Goal: Task Accomplishment & Management: Manage account settings

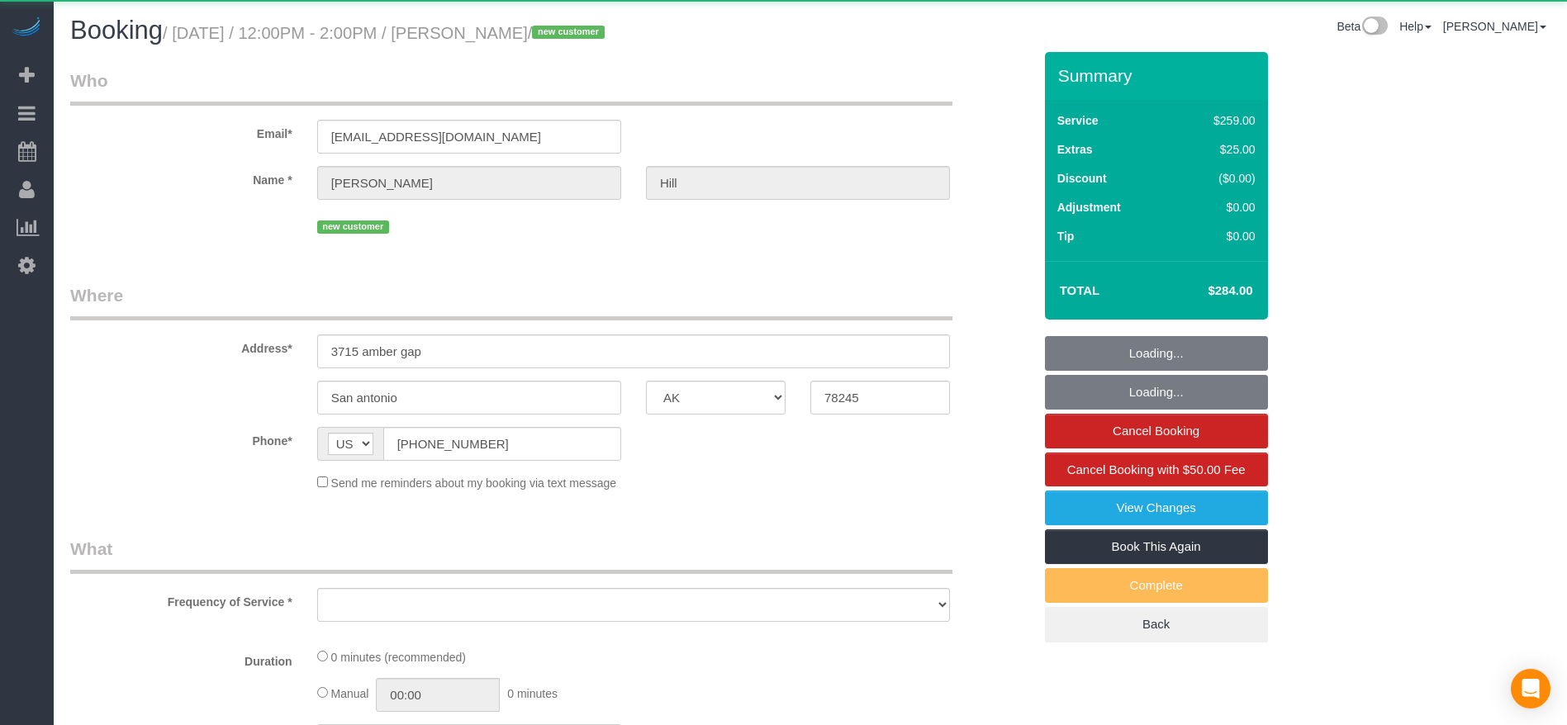
select select "[GEOGRAPHIC_DATA]"
select select "object:1865"
select select "string:fspay-a305f5df-69b0-4211-8138-6c554d626397"
select select "3"
select select "spot26"
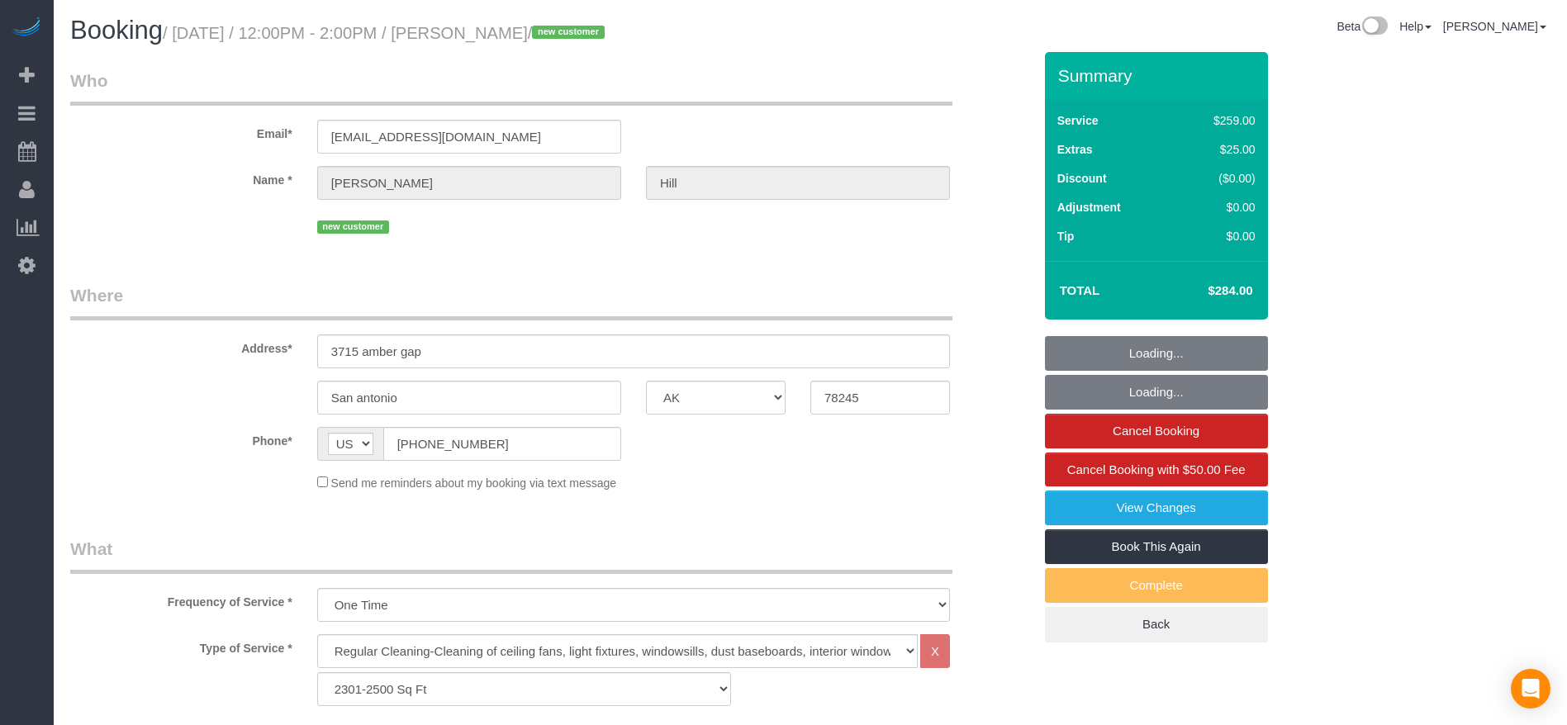
select select "object:1943"
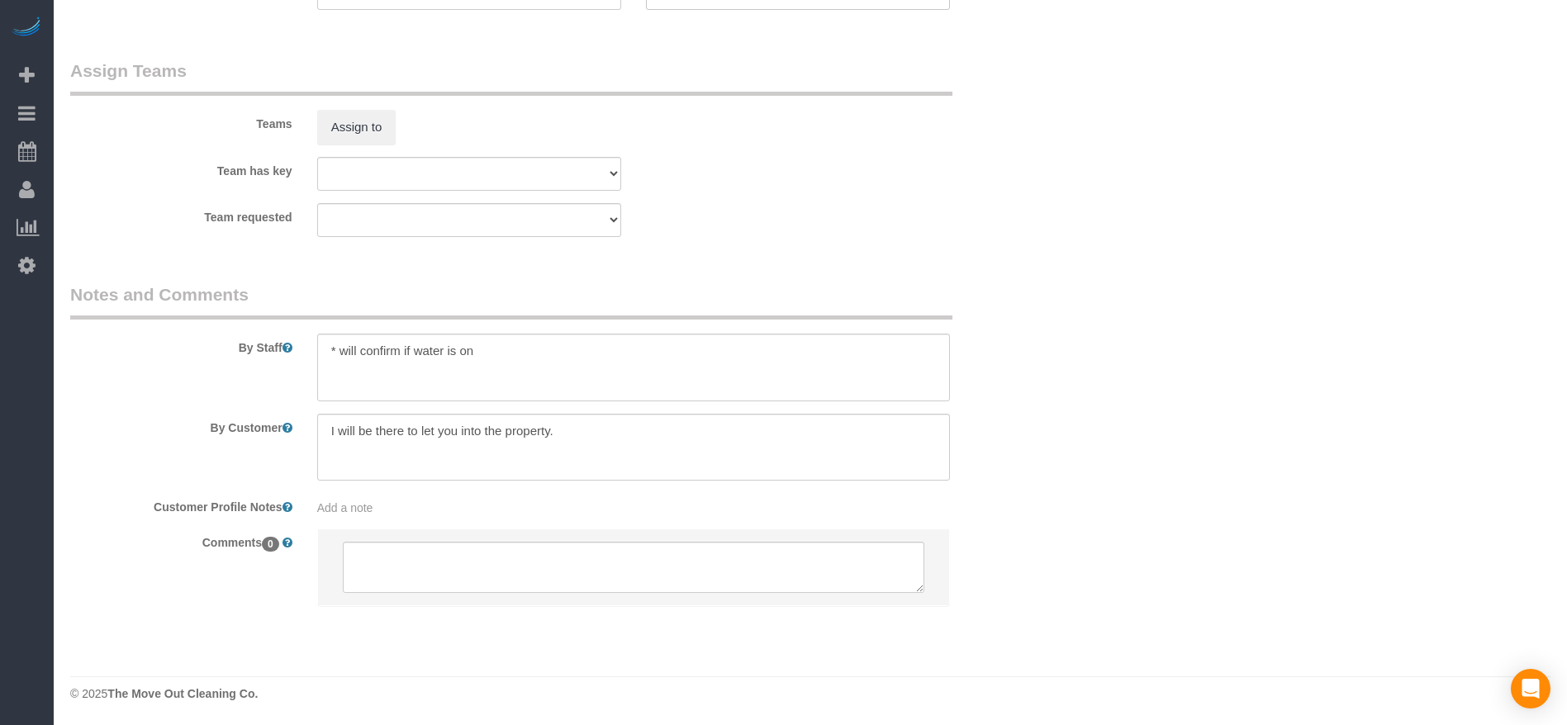
scroll to position [1621, 0]
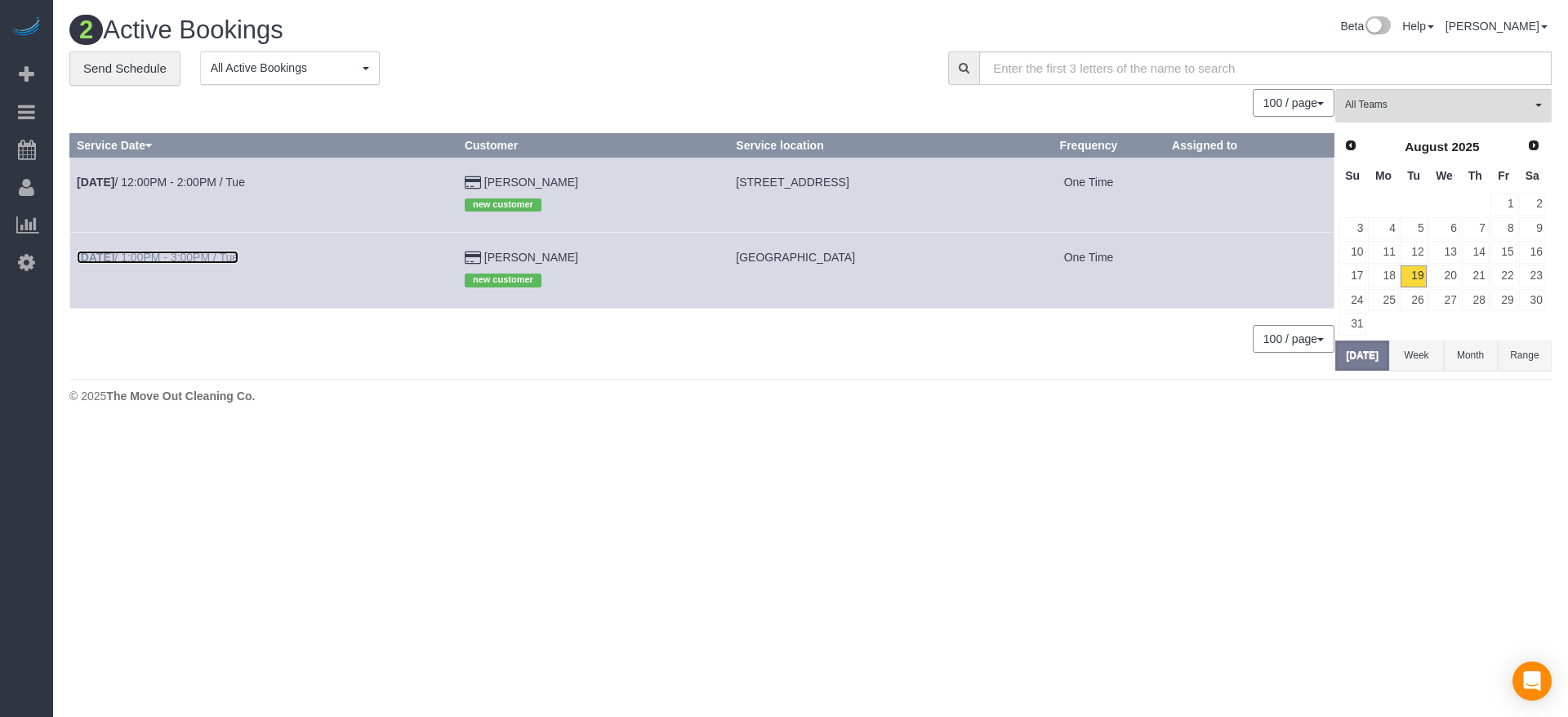
click at [164, 256] on link "[DATE] 1:00PM - 3:00PM / Tue" at bounding box center [158, 257] width 162 height 13
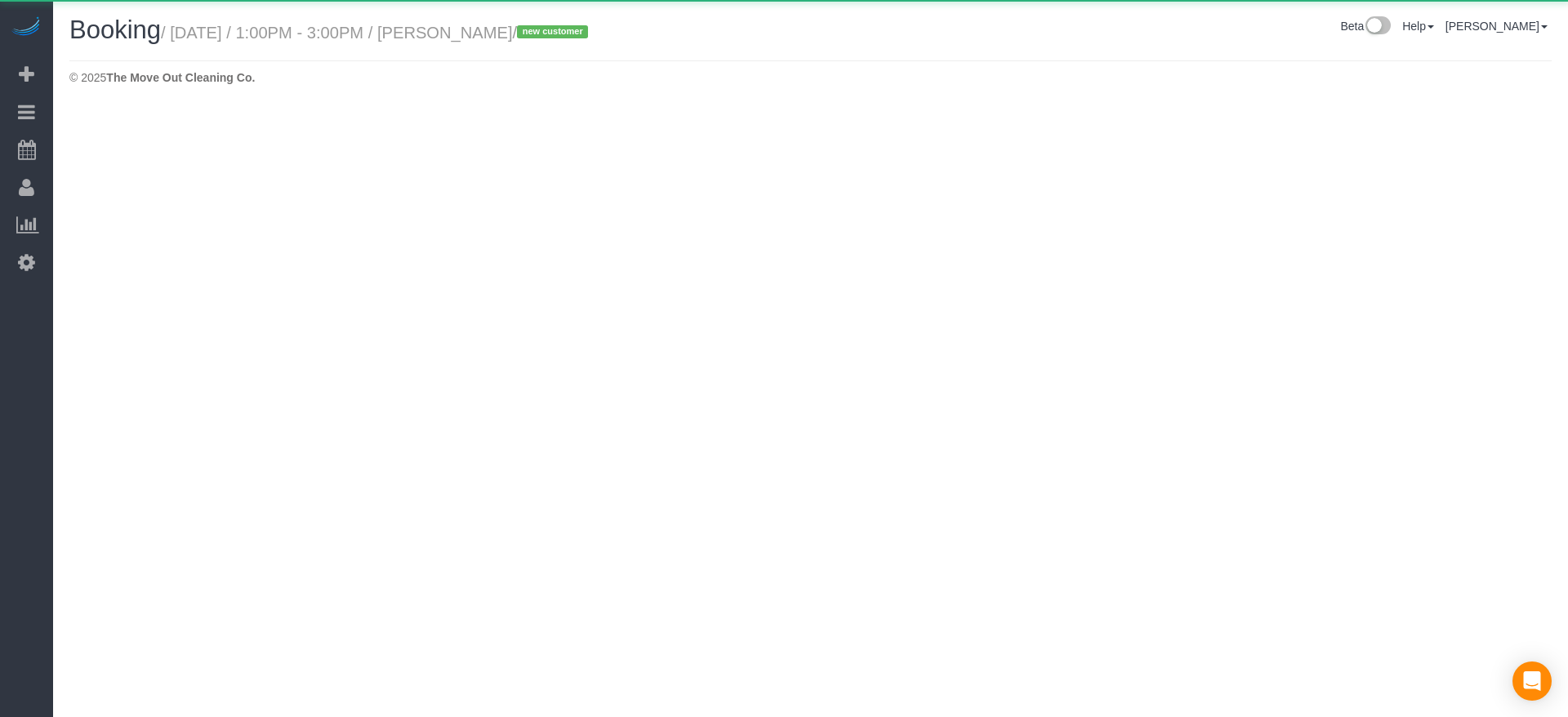
select select "[GEOGRAPHIC_DATA]"
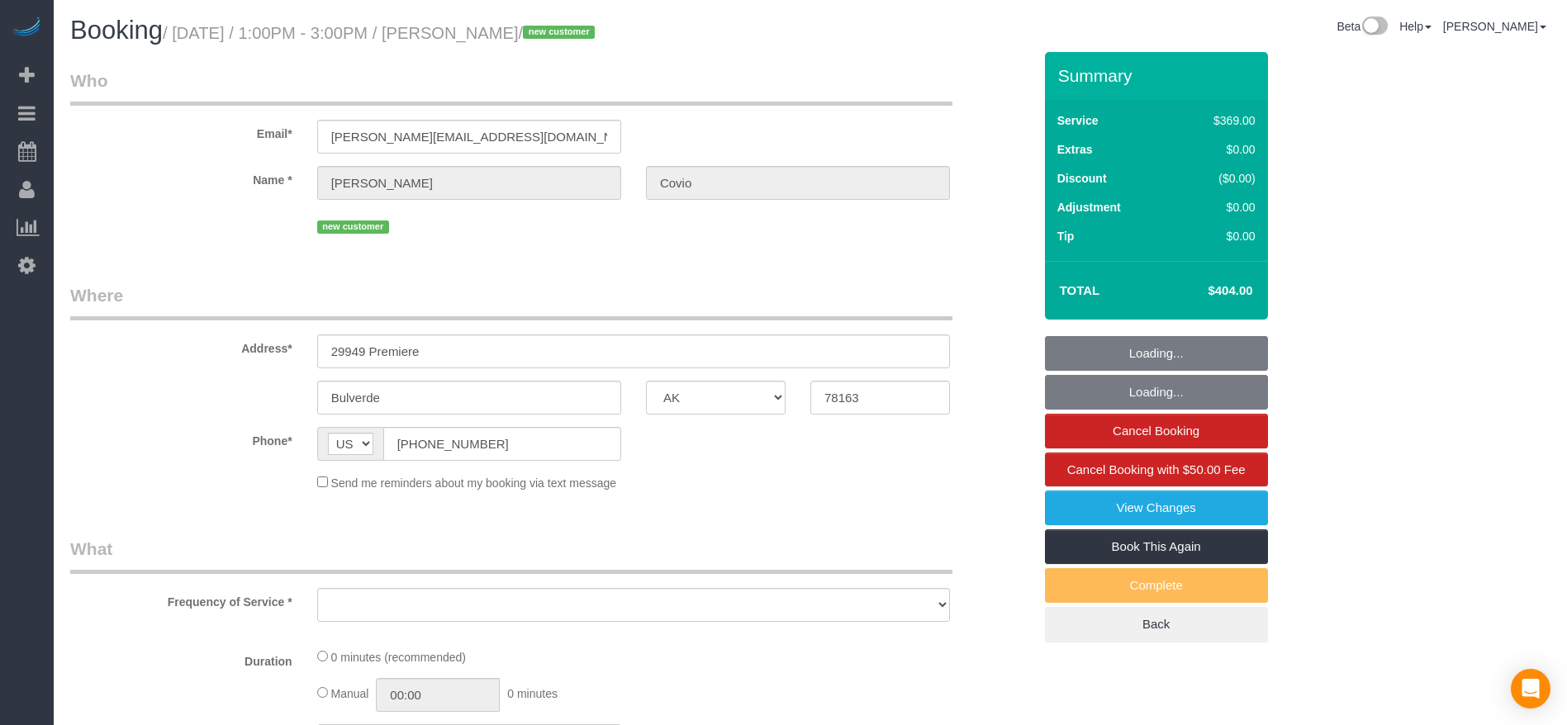
select select "object:2380"
select select "string:fspay-f9a79ca9-a6cd-4fe5-b860-d22918077a7b"
select select "3"
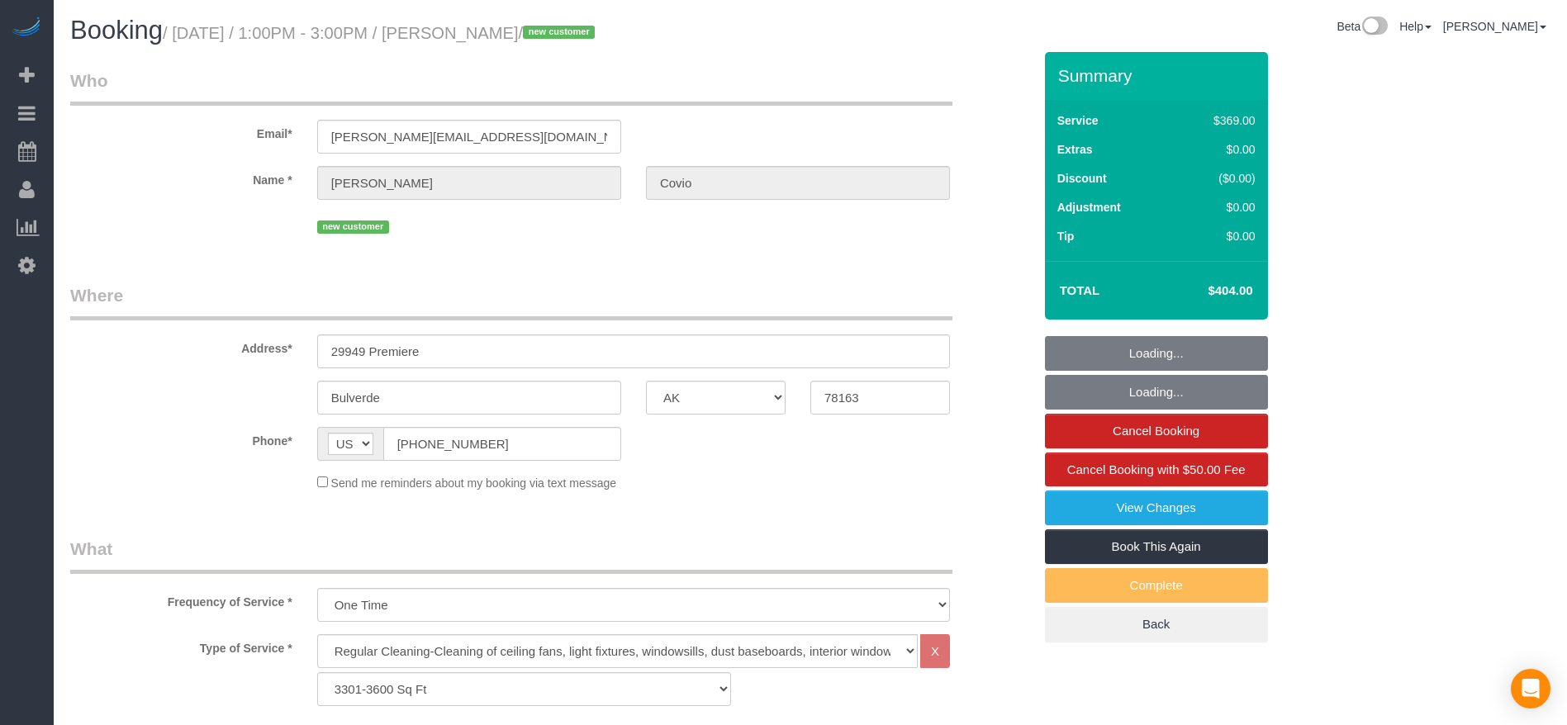
select select "object:2442"
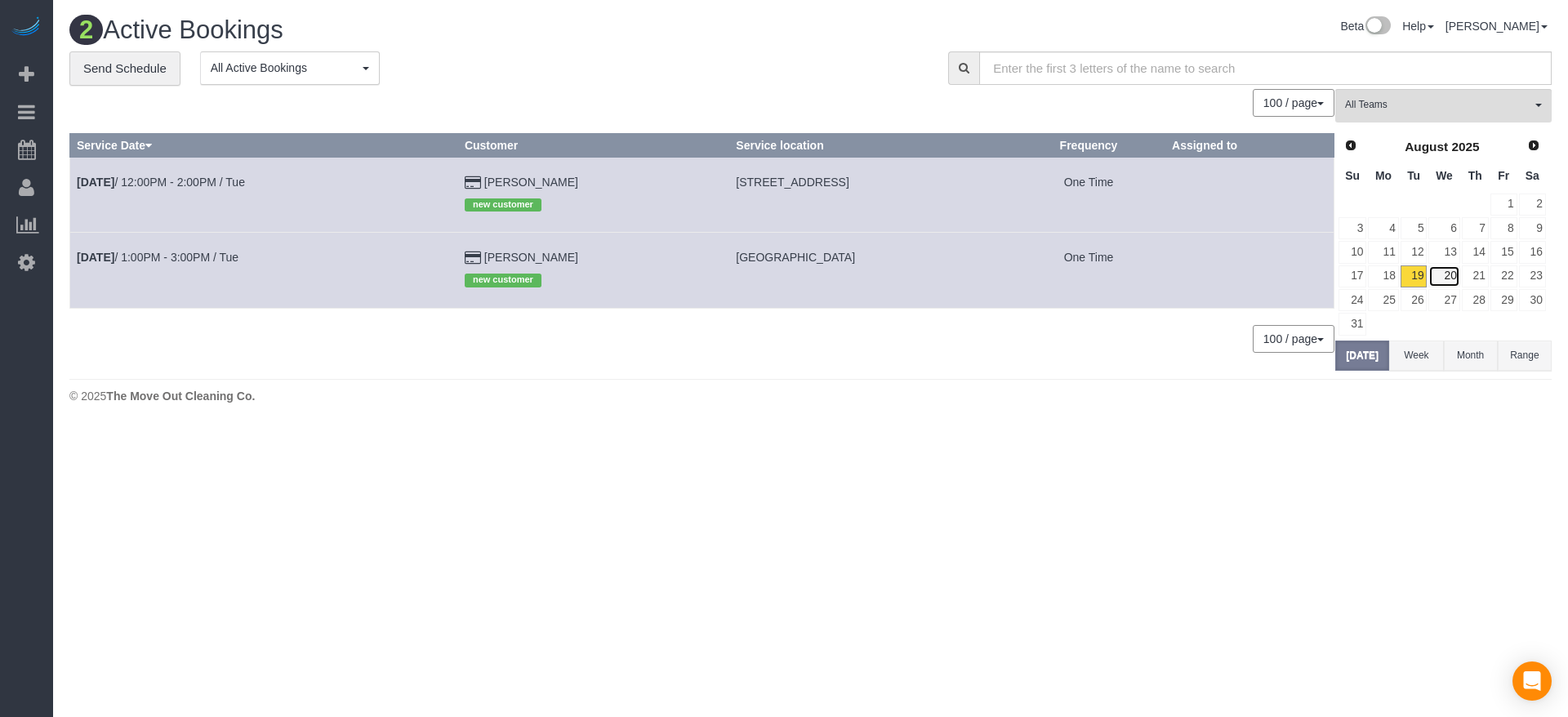
click at [1449, 273] on link "20" at bounding box center [1443, 276] width 31 height 22
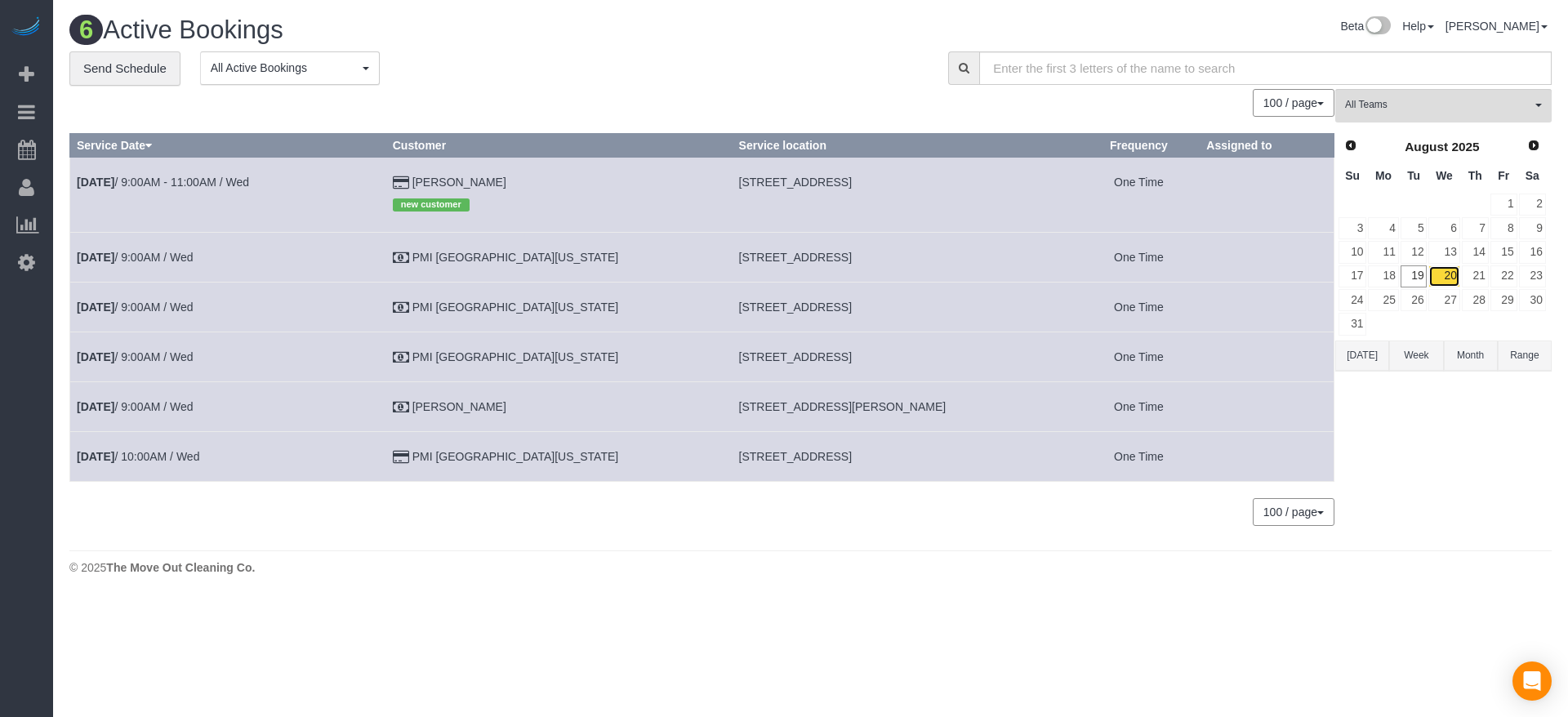
click at [1447, 275] on link "20" at bounding box center [1443, 276] width 31 height 22
drag, startPoint x: 677, startPoint y: 177, endPoint x: 779, endPoint y: 190, distance: 102.8
click at [779, 190] on td "[STREET_ADDRESS]" at bounding box center [905, 195] width 346 height 75
click at [748, 186] on span "[STREET_ADDRESS]" at bounding box center [796, 182] width 113 height 13
drag, startPoint x: 673, startPoint y: 181, endPoint x: 772, endPoint y: 186, distance: 99.1
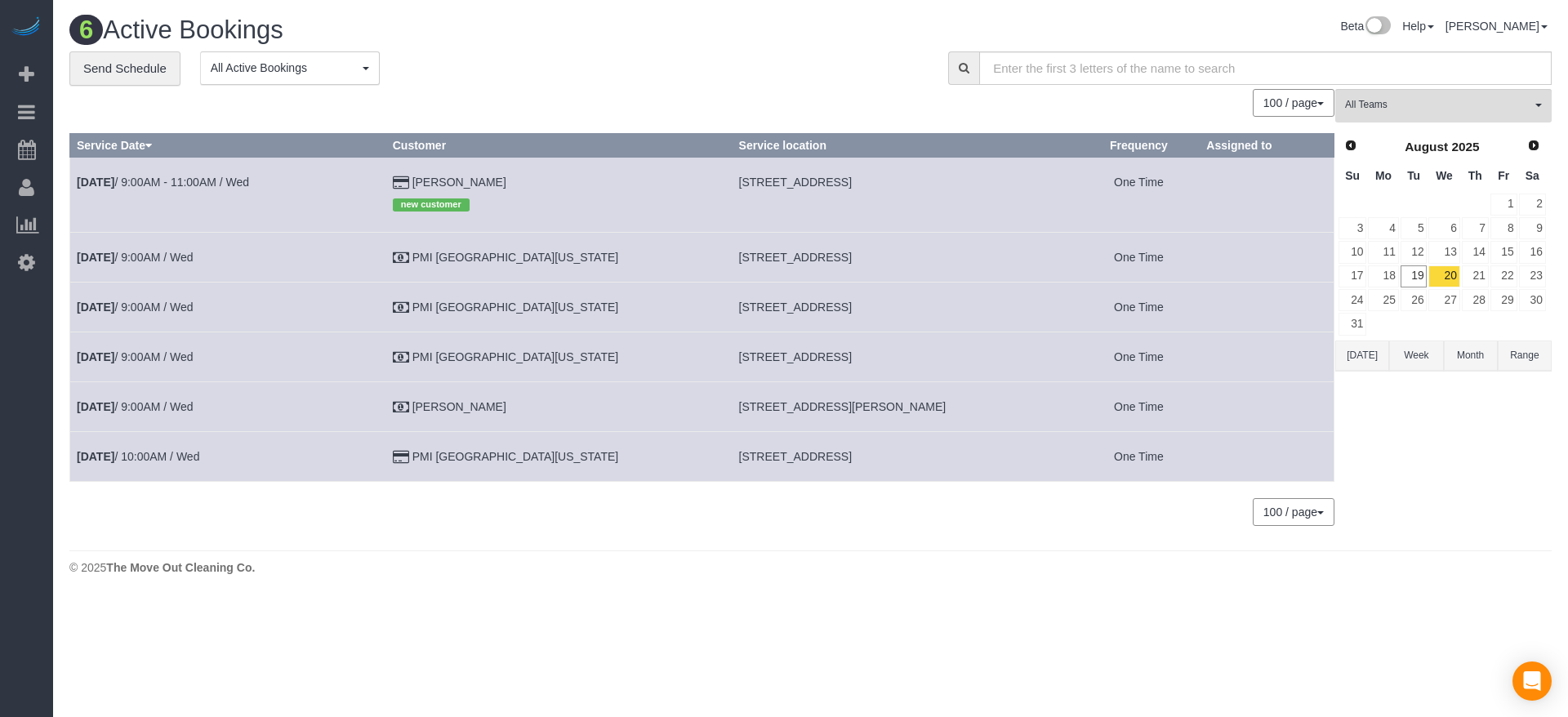
click at [772, 186] on td "[STREET_ADDRESS]" at bounding box center [905, 195] width 346 height 75
copy span "[STREET_ADDRESS],"
drag, startPoint x: 674, startPoint y: 257, endPoint x: 741, endPoint y: 253, distance: 67.1
click at [772, 256] on td "[STREET_ADDRESS]" at bounding box center [905, 257] width 346 height 49
copy span "[STREET_ADDRESS]"
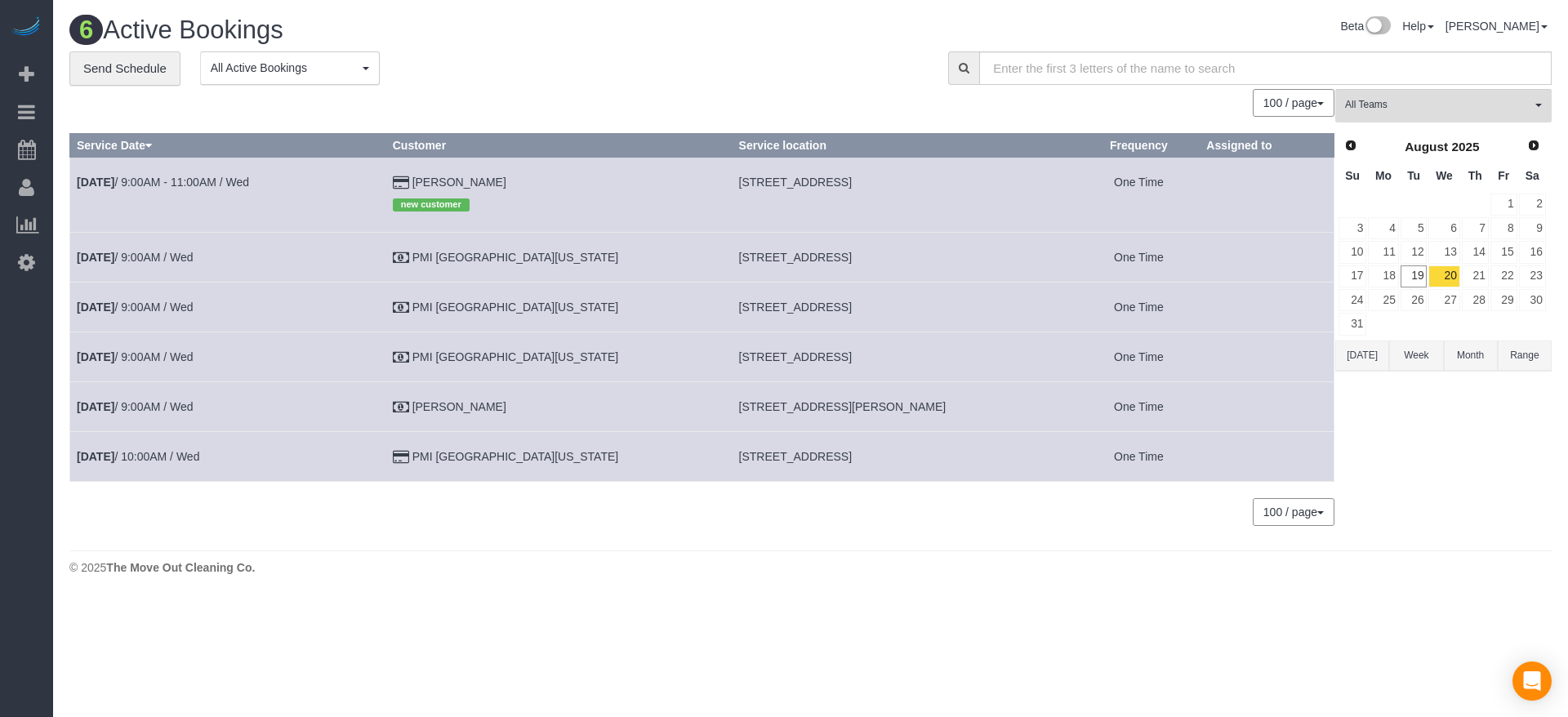
drag, startPoint x: 679, startPoint y: 355, endPoint x: 793, endPoint y: 367, distance: 114.6
click at [793, 367] on td "[STREET_ADDRESS]" at bounding box center [905, 357] width 346 height 49
copy span "[STREET_ADDRESS],"
drag, startPoint x: 677, startPoint y: 402, endPoint x: 741, endPoint y: 408, distance: 64.3
click at [741, 408] on span "[STREET_ADDRESS][PERSON_NAME]" at bounding box center [843, 406] width 208 height 13
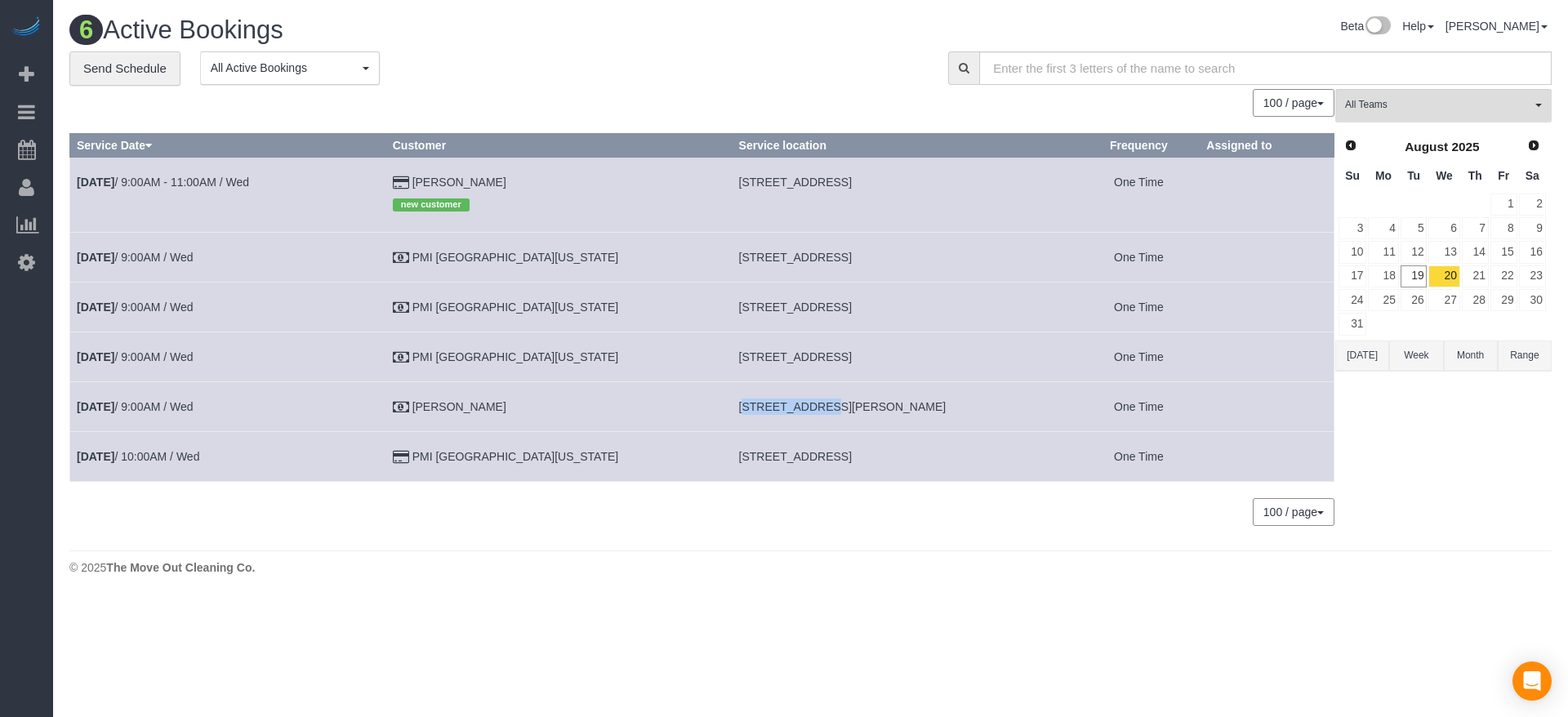
copy span "[STREET_ADDRESS][PERSON_NAME]"
click at [1475, 269] on link "21" at bounding box center [1474, 276] width 27 height 22
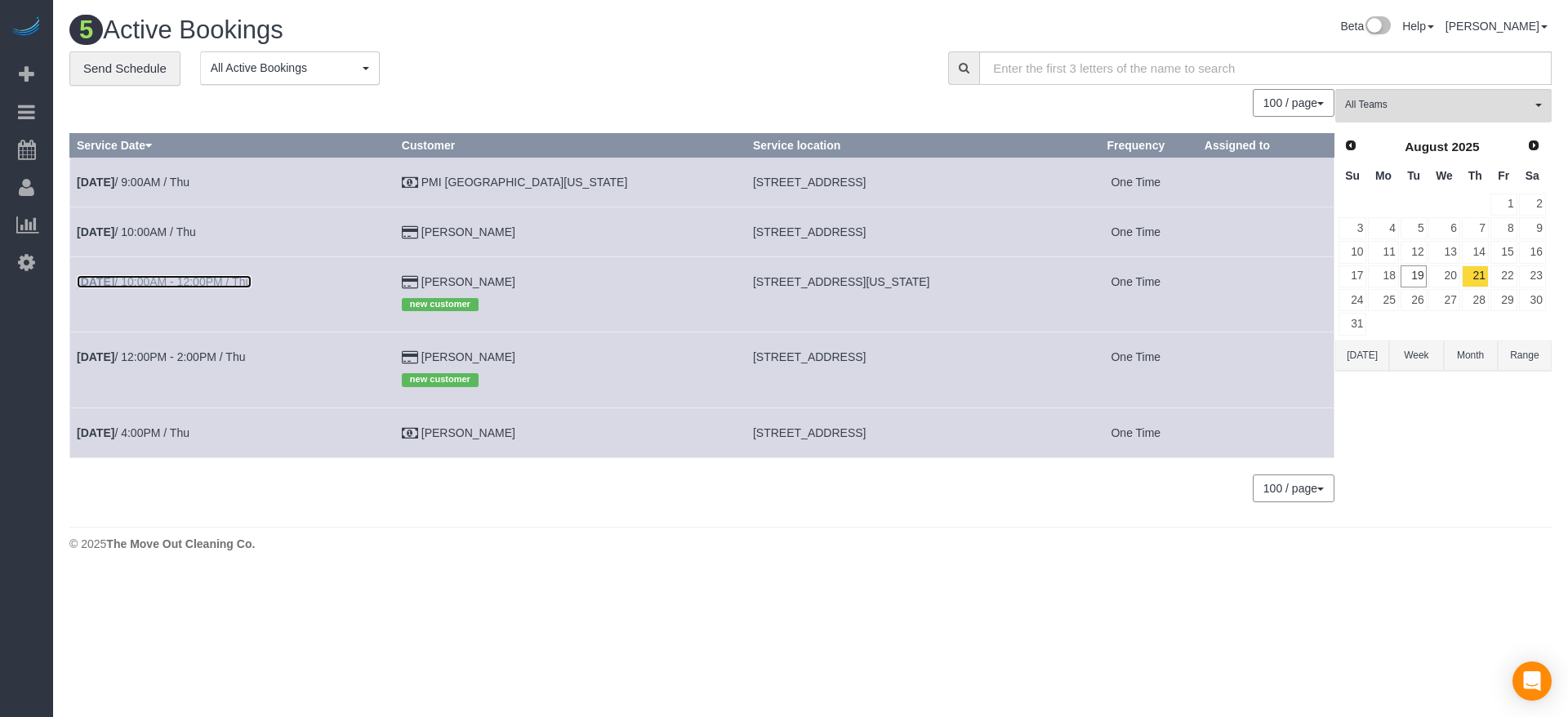
click at [159, 275] on link "[DATE] 10:00AM - 12:00PM / Thu" at bounding box center [164, 281] width 175 height 13
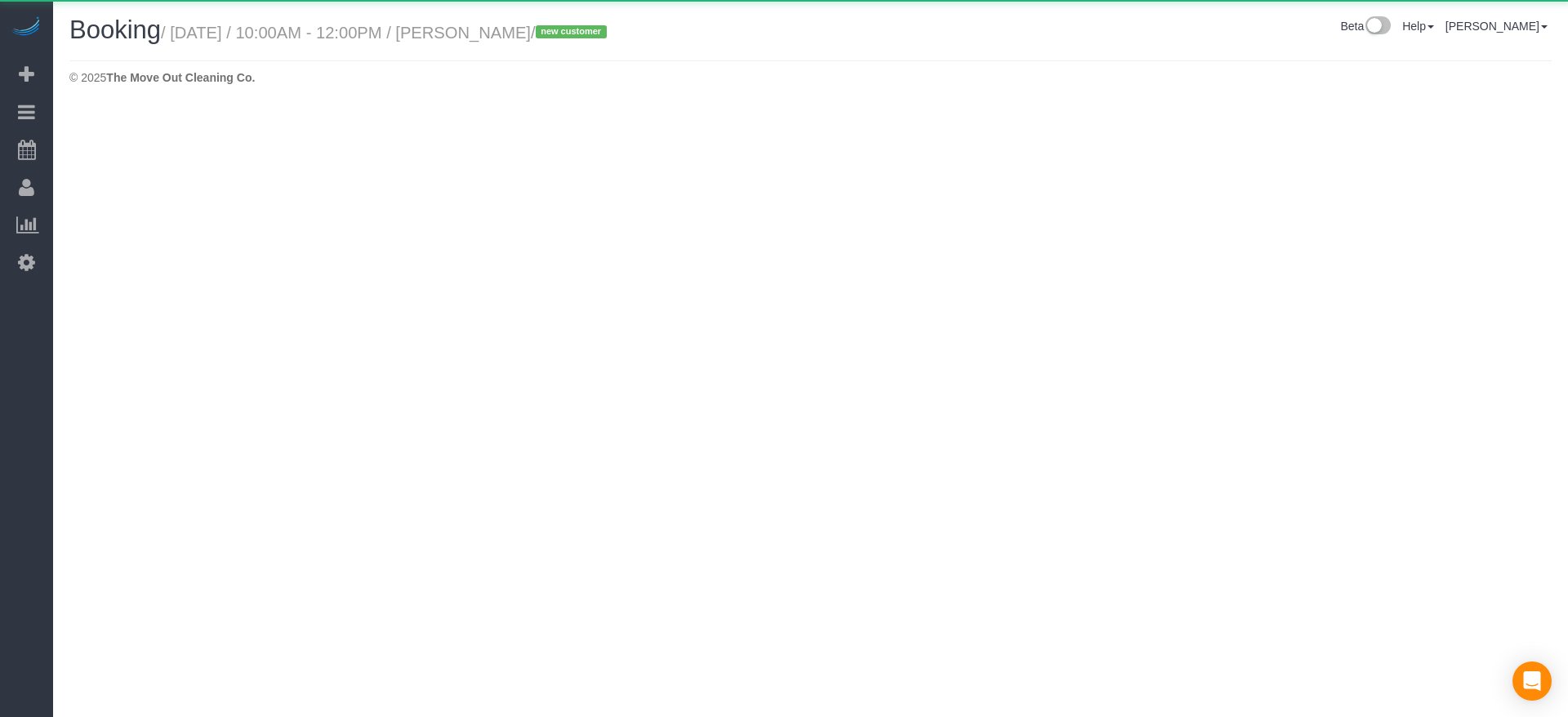
select select "[GEOGRAPHIC_DATA]"
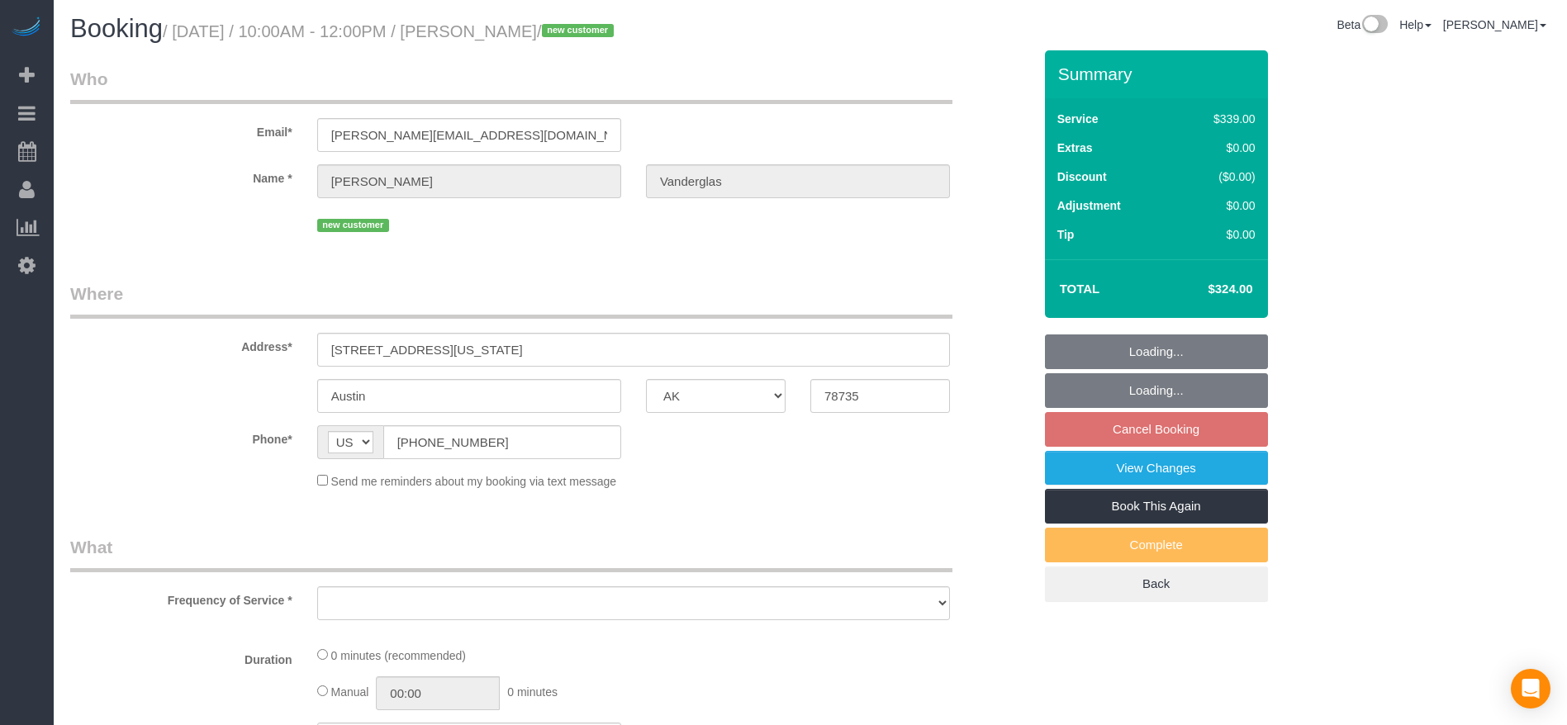
select select "object:3071"
select select "string:fspay-6283f543-dc7e-4a71-950a-f0c4f07b8913"
select select "3"
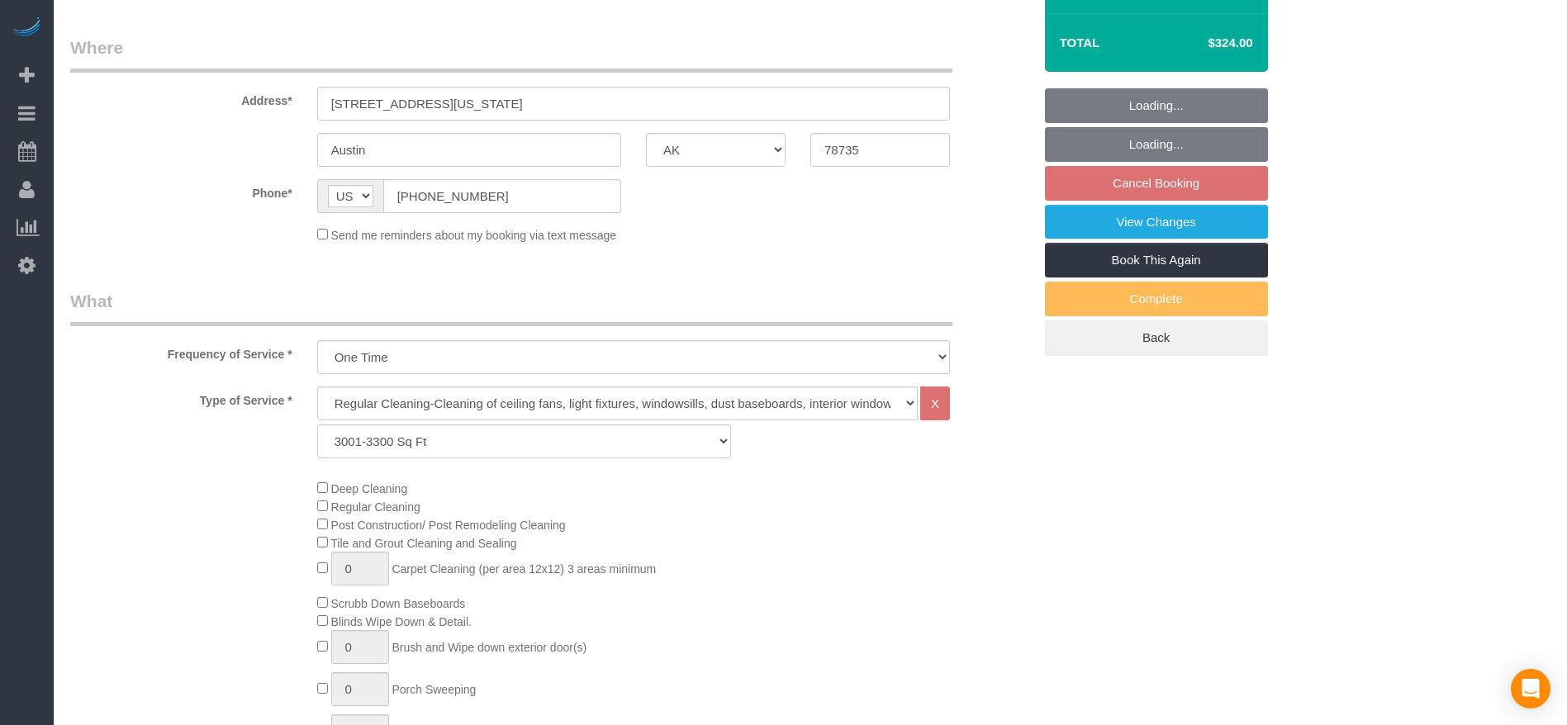
select select "spot69"
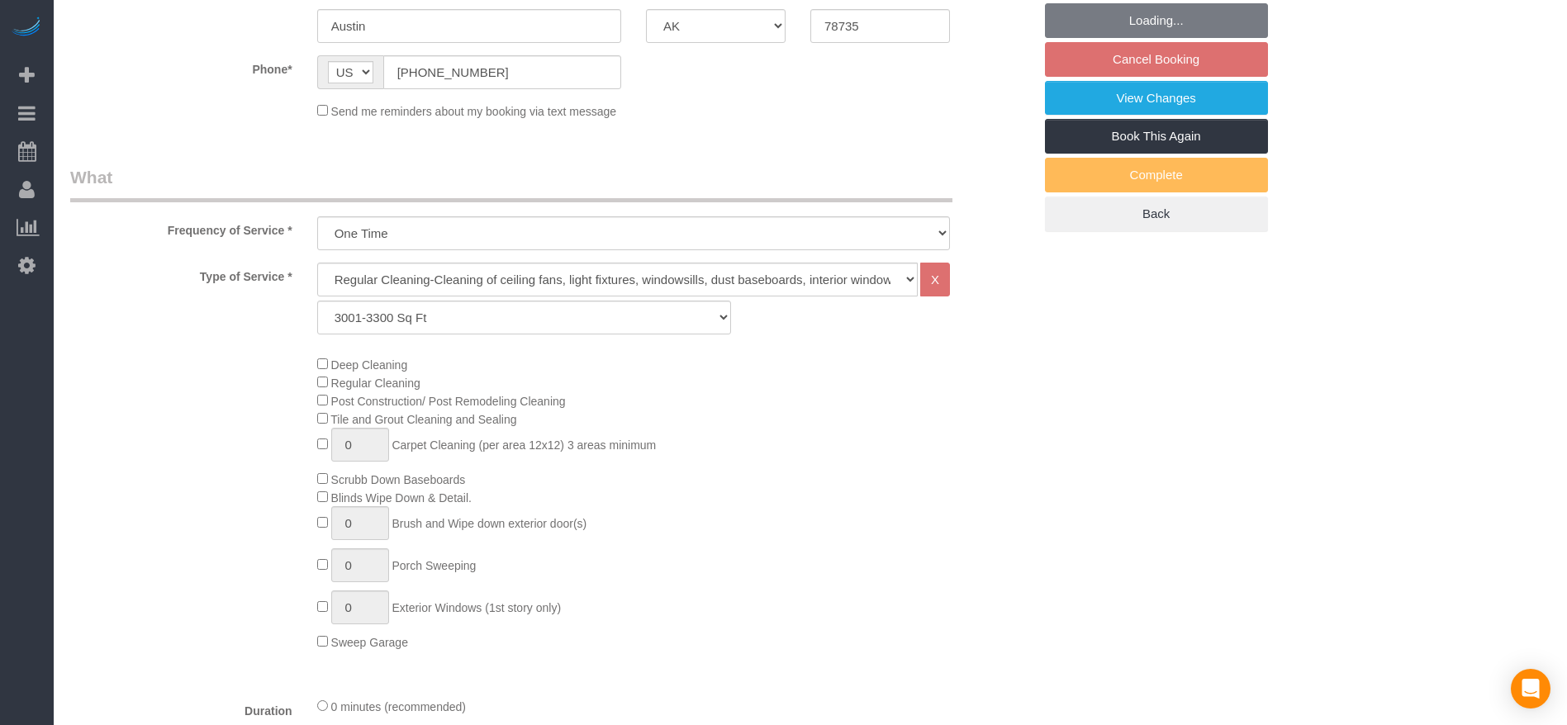
select select "object:3149"
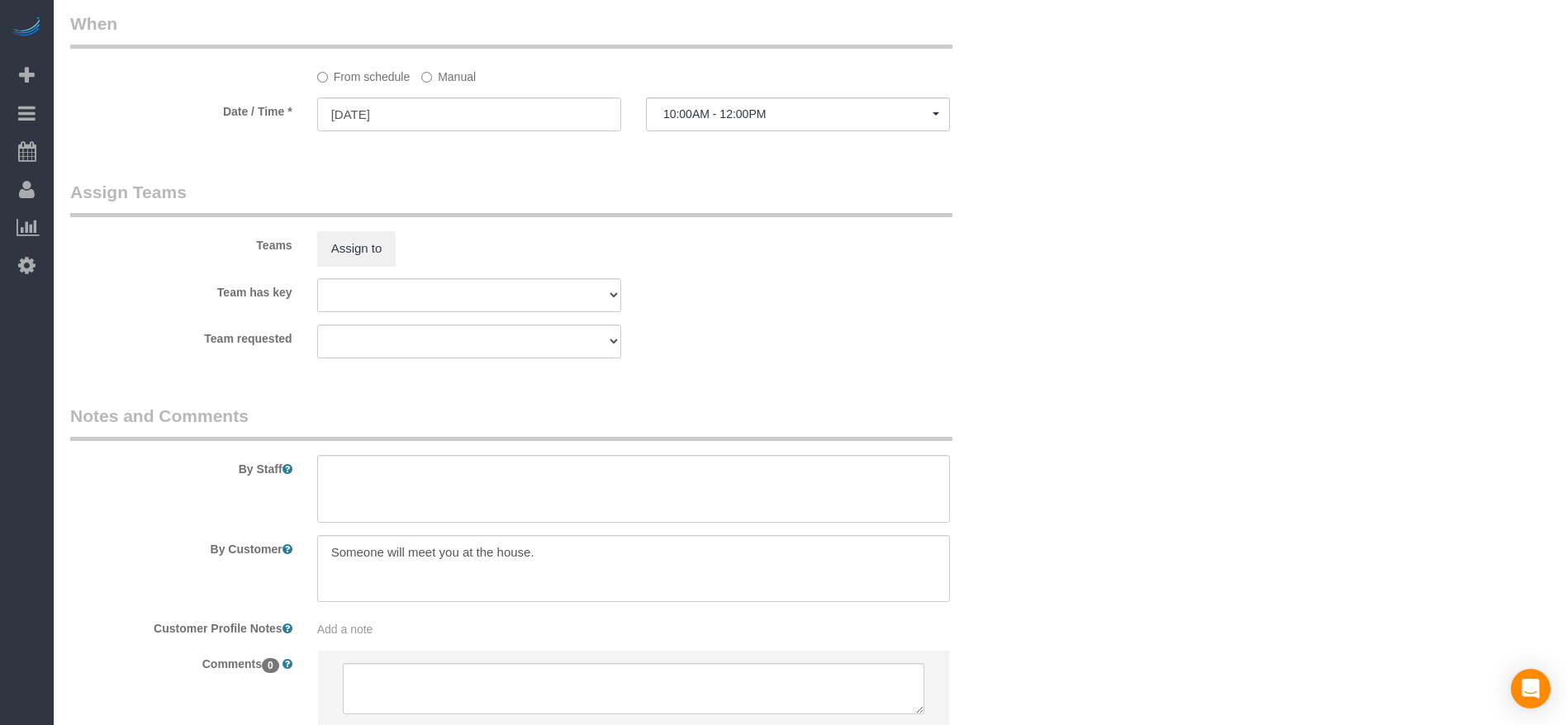
scroll to position [1621, 0]
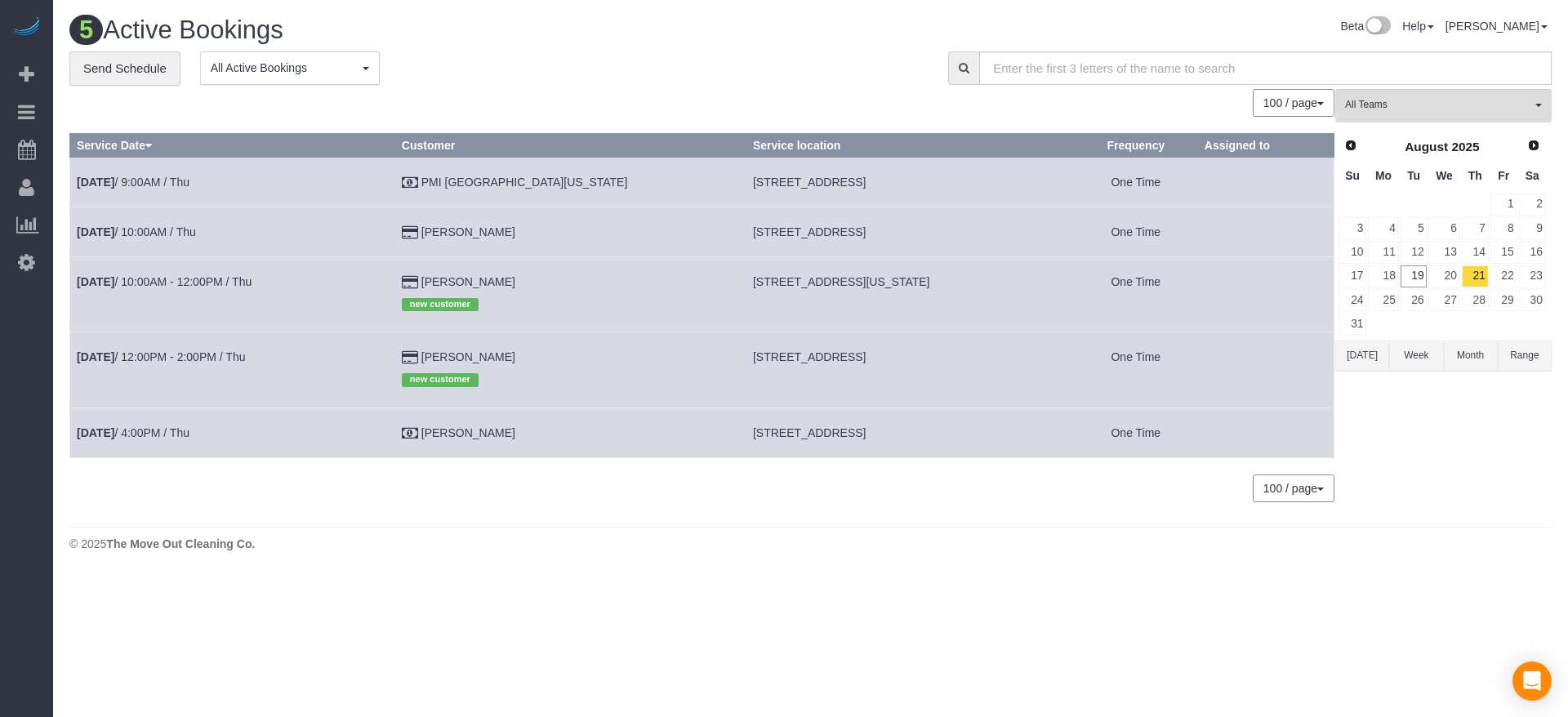
drag, startPoint x: 682, startPoint y: 433, endPoint x: 879, endPoint y: 436, distance: 197.0
click at [879, 436] on td "[STREET_ADDRESS]" at bounding box center [910, 432] width 328 height 49
copy span "[STREET_ADDRESS]"
click at [141, 428] on link "[DATE] 4:00PM / Thu" at bounding box center [133, 432] width 113 height 13
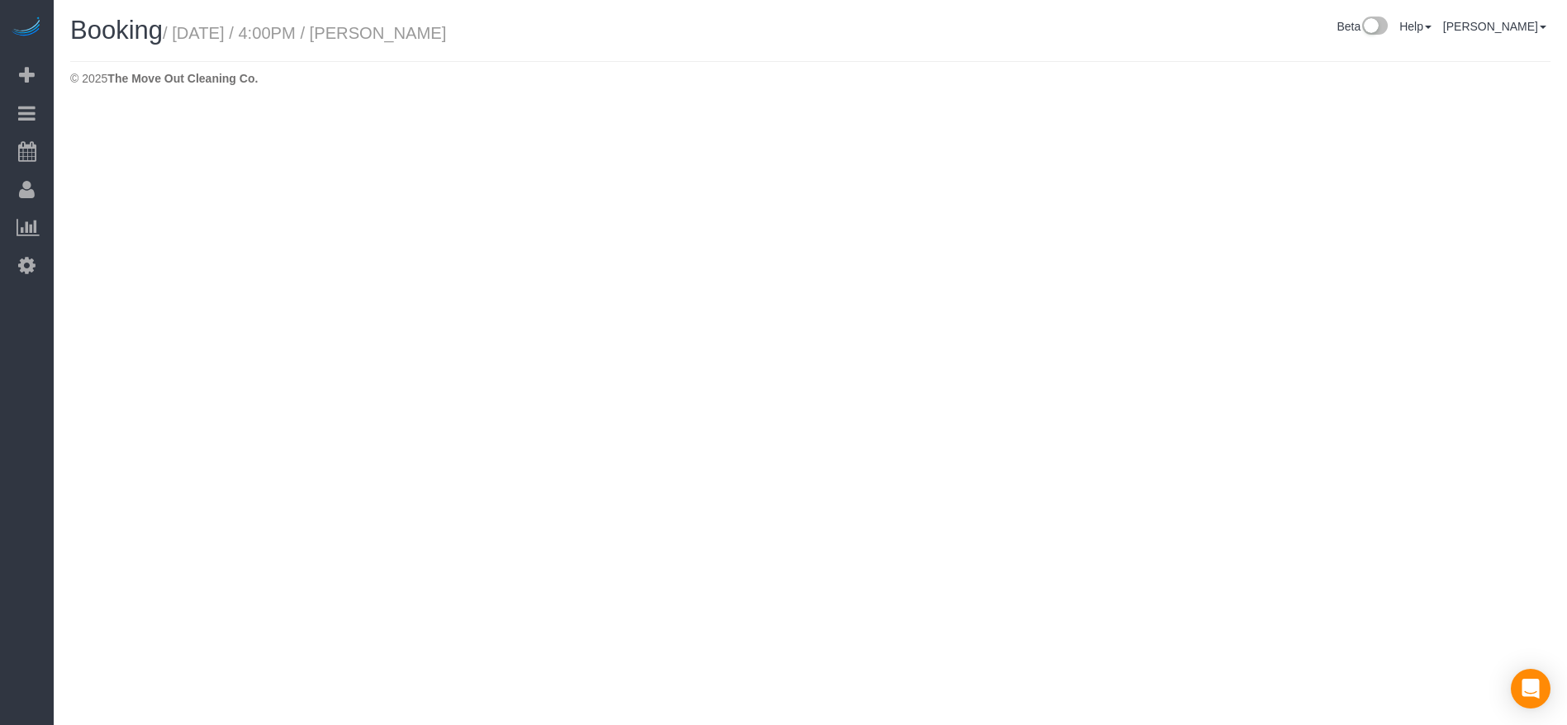
select select "[GEOGRAPHIC_DATA]"
select select "string:check"
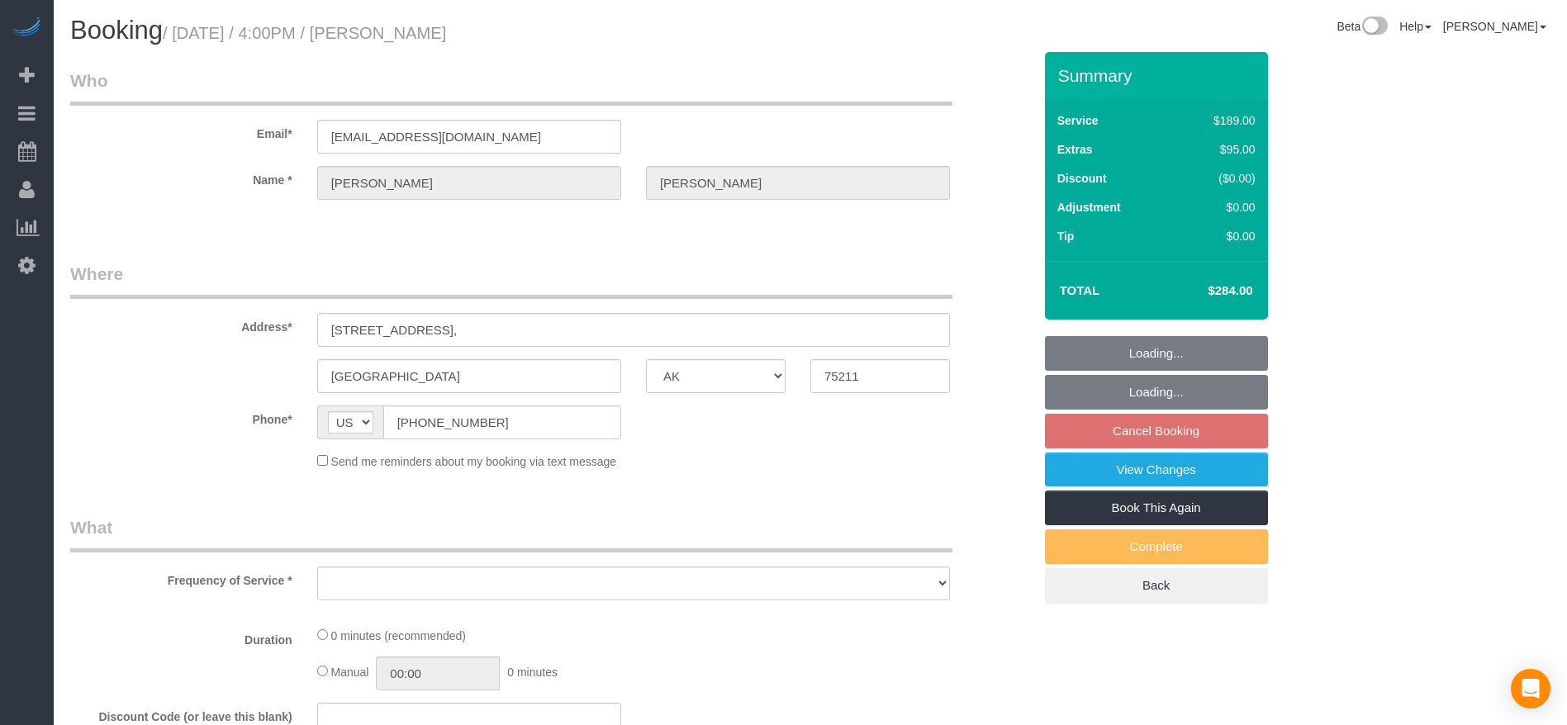
select select "object:3672"
select select "3"
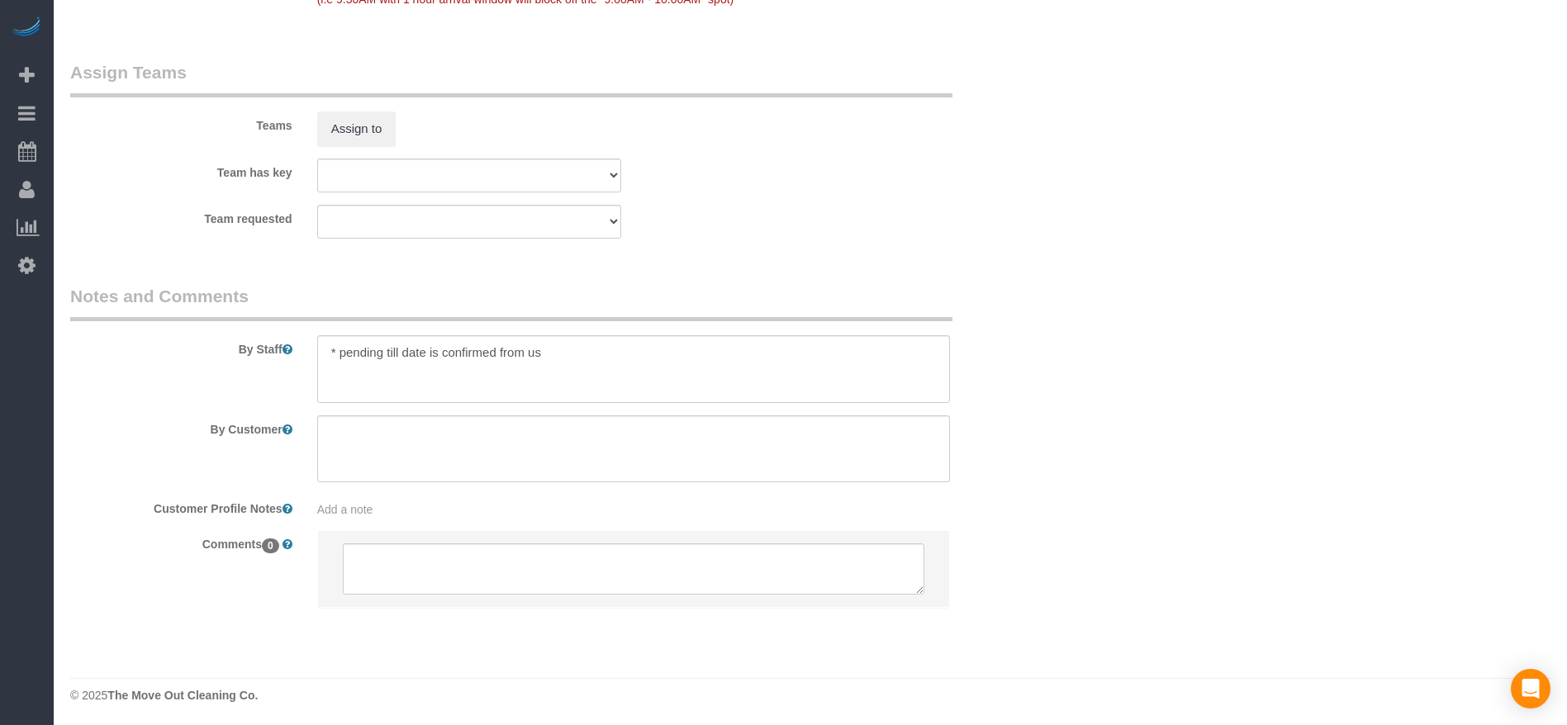
scroll to position [1690, 0]
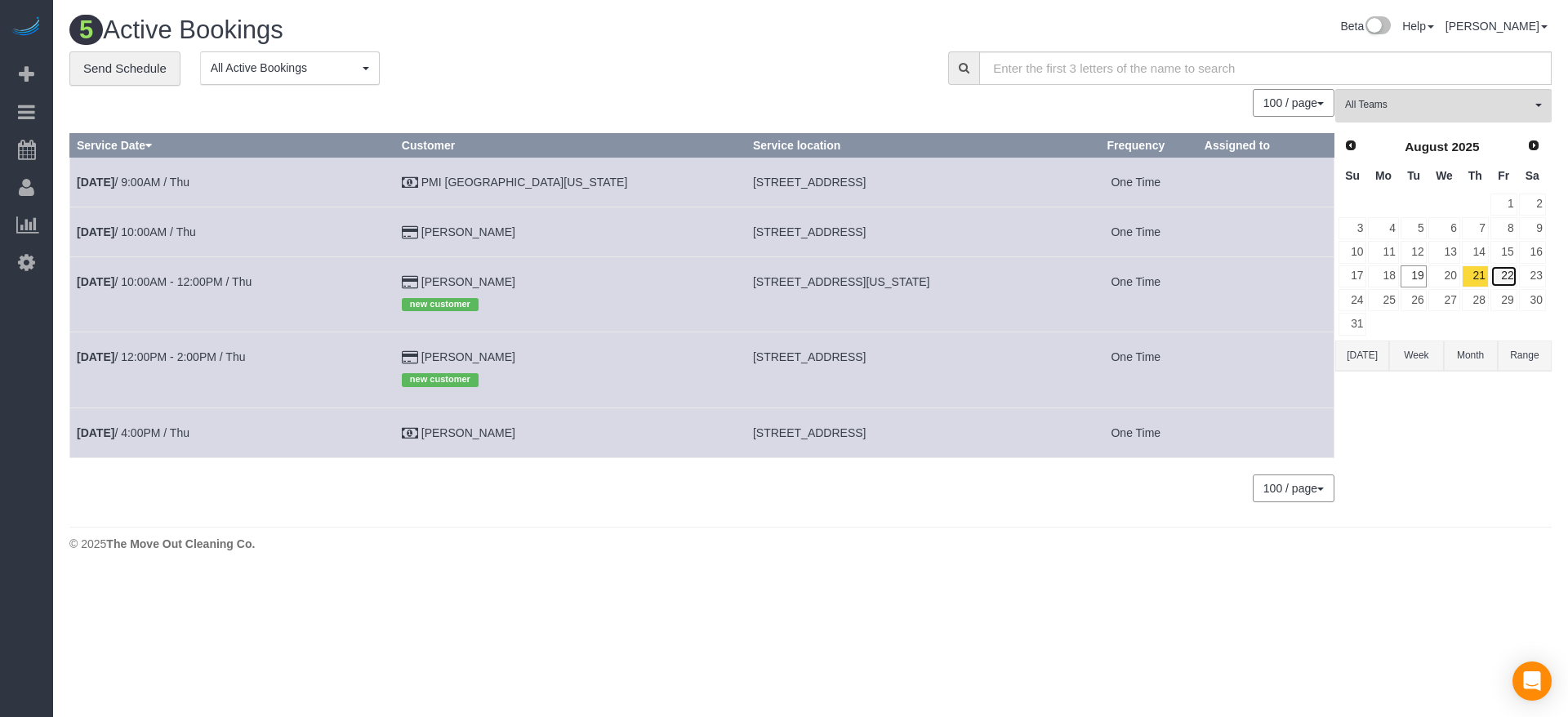
click at [1506, 282] on link "22" at bounding box center [1503, 276] width 27 height 22
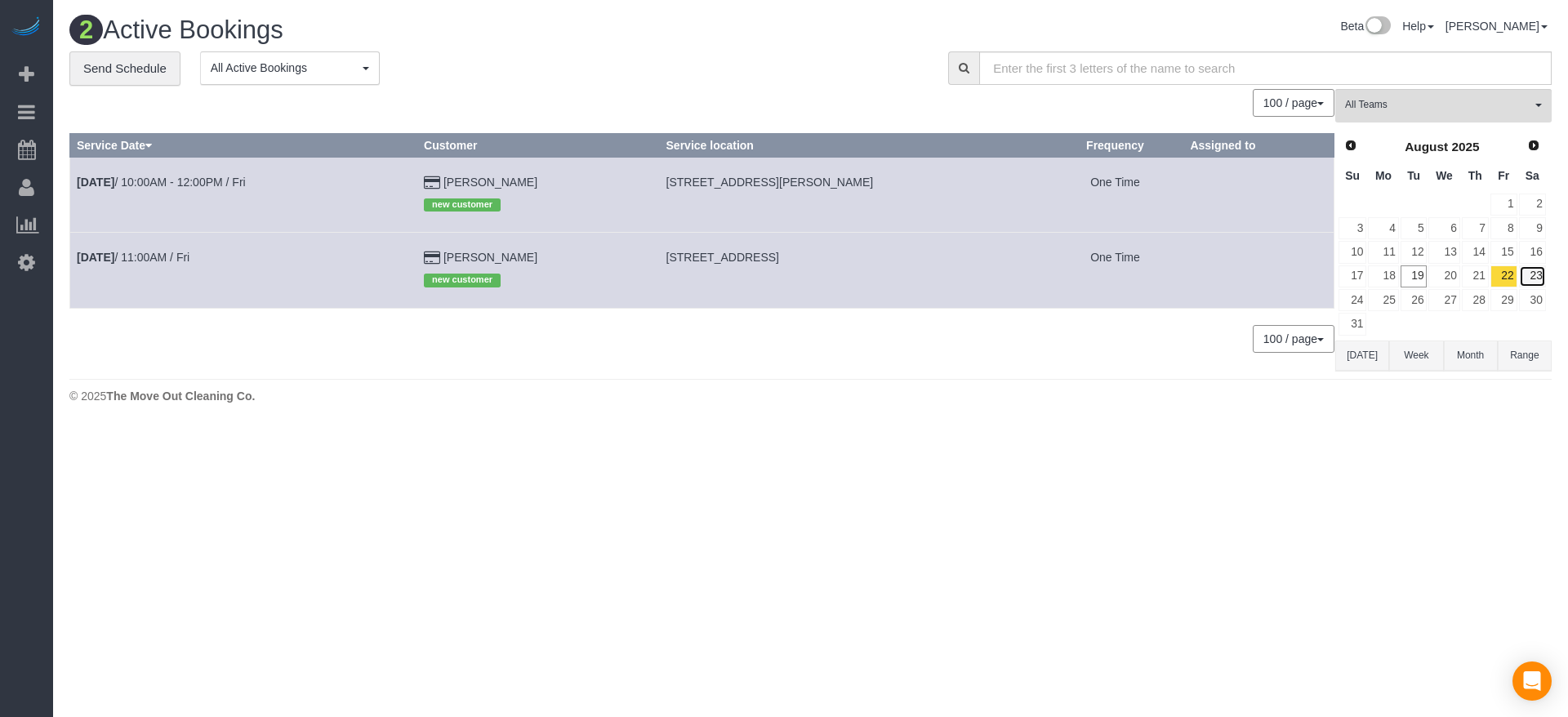
click at [1532, 268] on link "23" at bounding box center [1531, 276] width 27 height 22
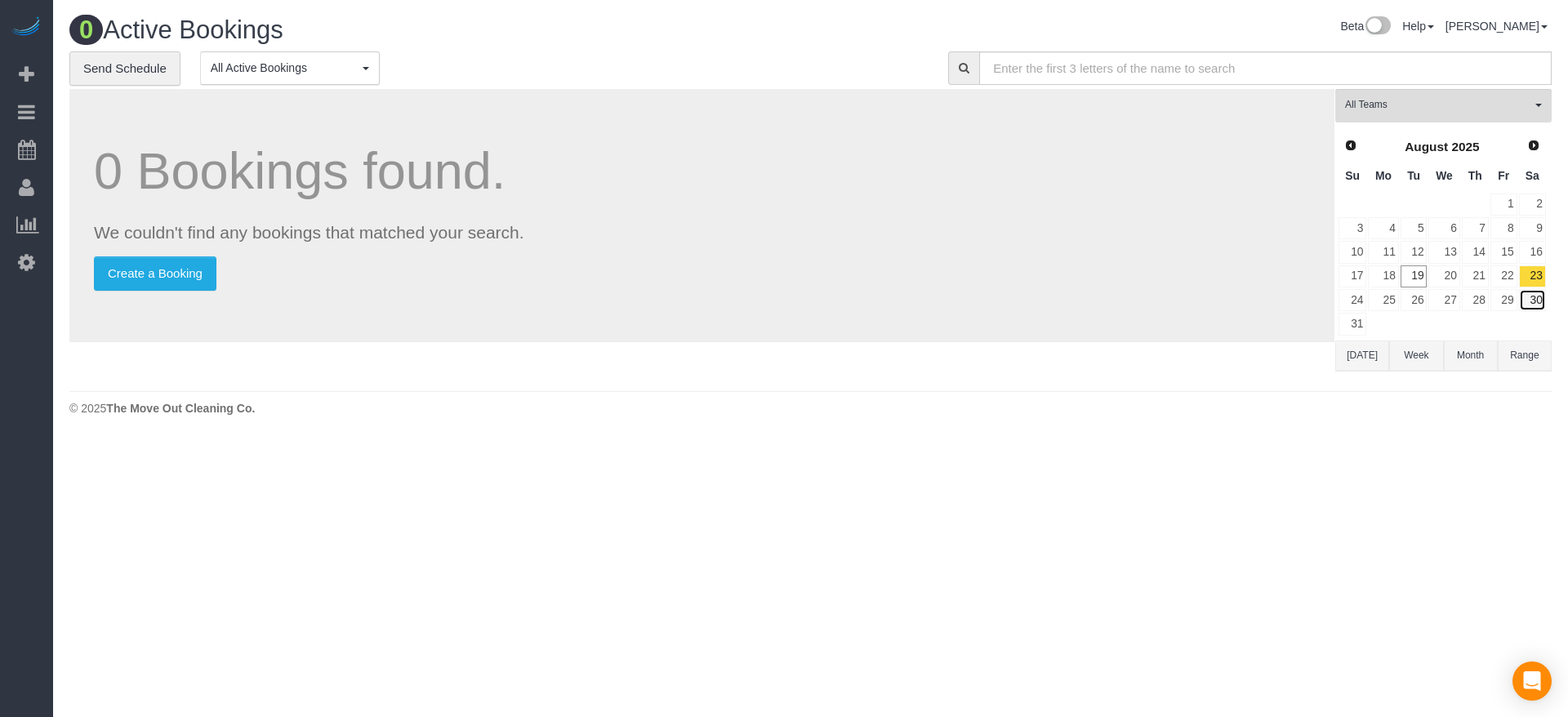
click at [1541, 294] on link "30" at bounding box center [1531, 300] width 27 height 22
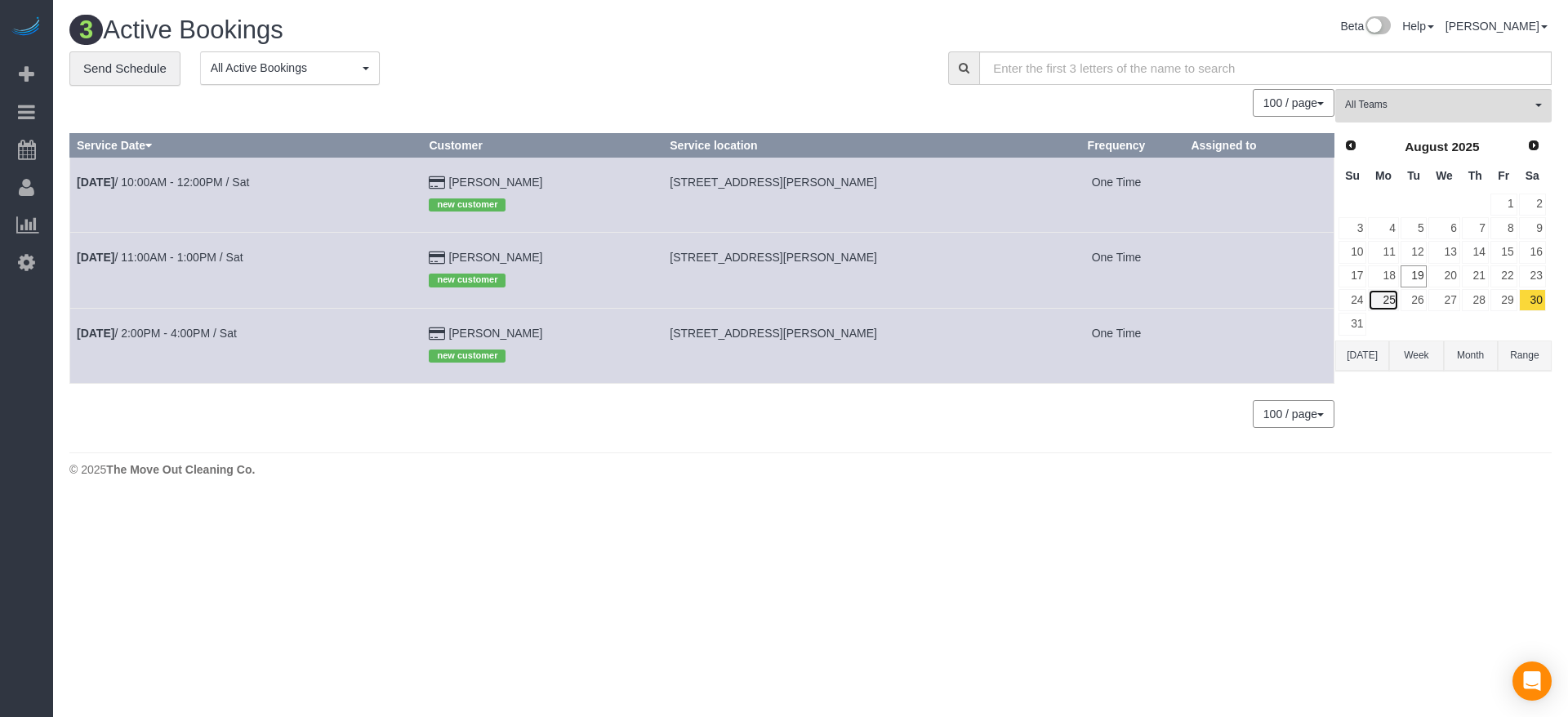
click at [1377, 293] on link "25" at bounding box center [1382, 300] width 31 height 22
